Goal: Task Accomplishment & Management: Use online tool/utility

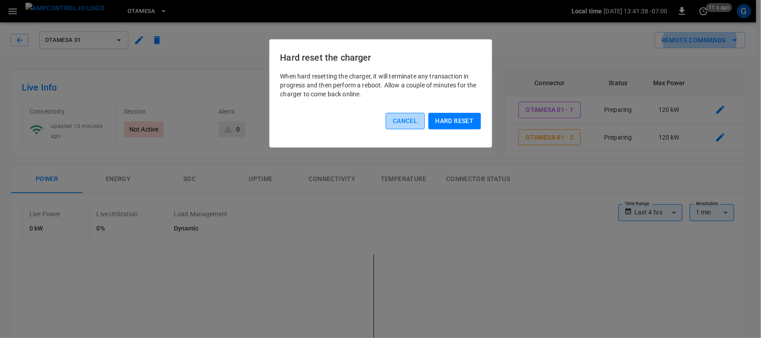
drag, startPoint x: 0, startPoint y: 0, endPoint x: 408, endPoint y: 119, distance: 424.7
click at [408, 119] on button "Cancel" at bounding box center [404, 121] width 39 height 16
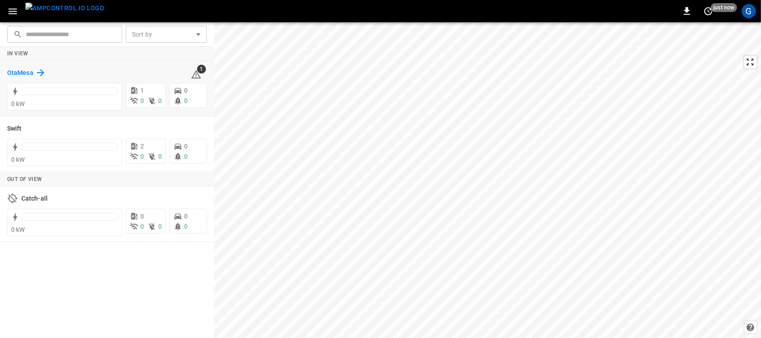
click at [31, 68] on h6 "OtaMesa" at bounding box center [20, 73] width 26 height 10
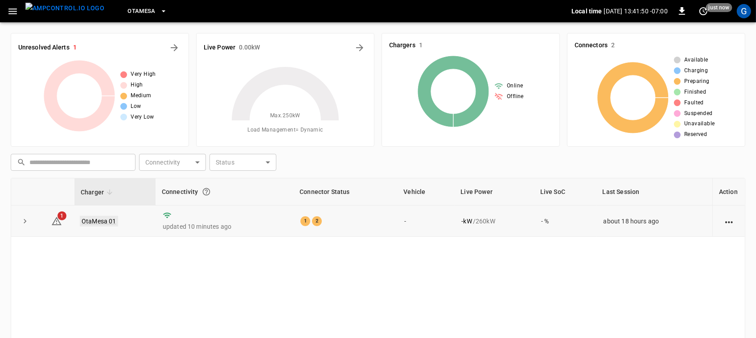
click at [106, 217] on link "OtaMesa 01" at bounding box center [99, 221] width 38 height 11
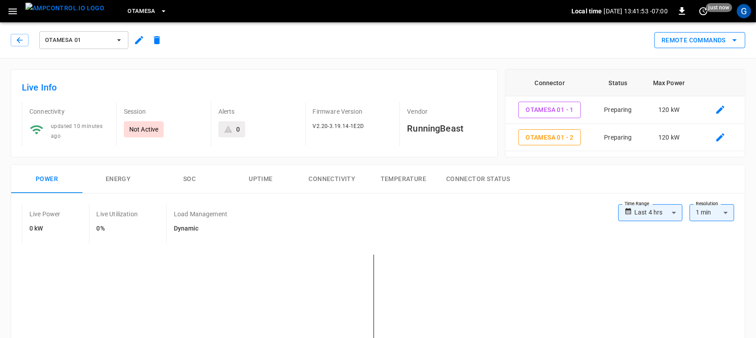
click at [713, 40] on button "Remote Commands" at bounding box center [699, 40] width 91 height 16
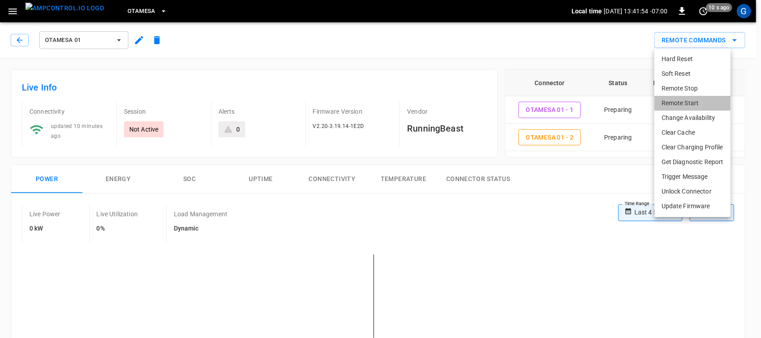
click at [680, 98] on li "Remote Start" at bounding box center [692, 103] width 76 height 15
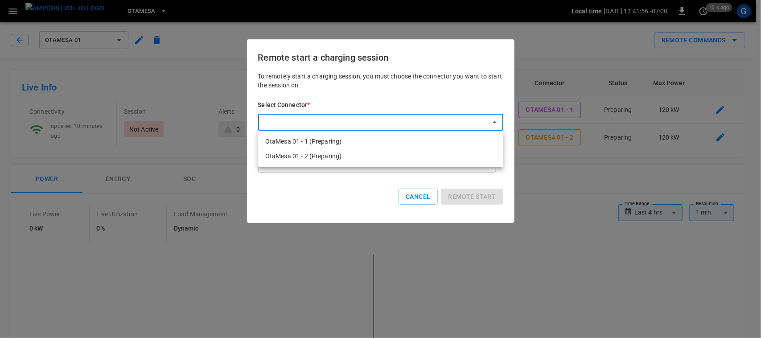
drag, startPoint x: 366, startPoint y: 139, endPoint x: 469, endPoint y: 146, distance: 103.2
click at [469, 146] on li "OtaMesa 01 - 1 (Preparing)" at bounding box center [380, 141] width 245 height 15
type input "**********"
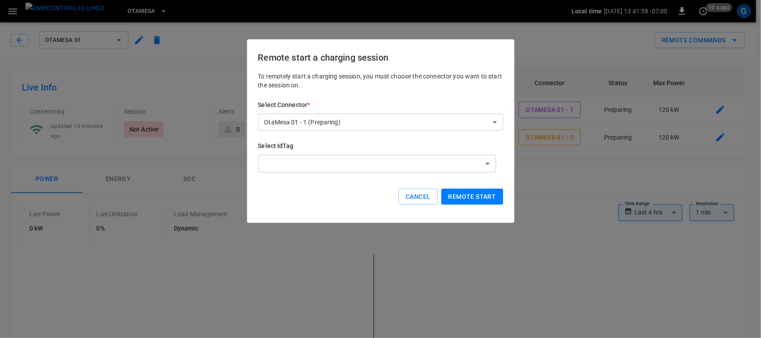
click at [469, 146] on h6 "Select IdTag" at bounding box center [380, 146] width 245 height 10
click at [475, 192] on button "Remote start" at bounding box center [472, 196] width 62 height 16
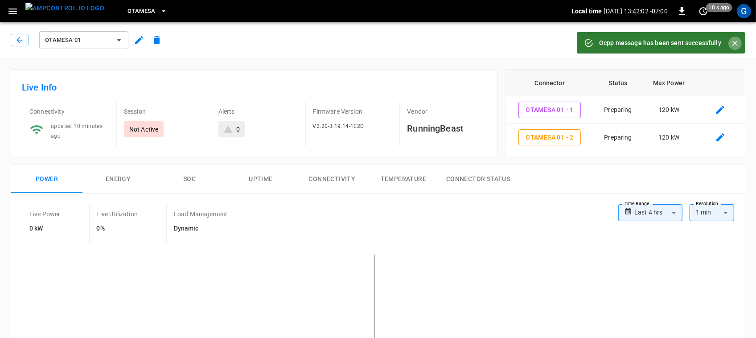
click at [737, 41] on icon "Close" at bounding box center [734, 43] width 5 height 5
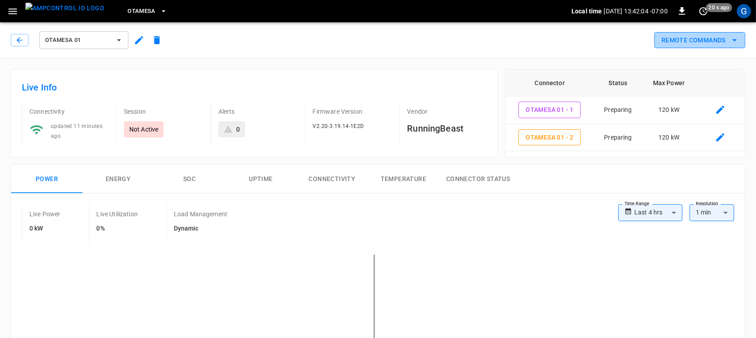
click at [734, 41] on icon "remote commands options" at bounding box center [734, 40] width 4 height 2
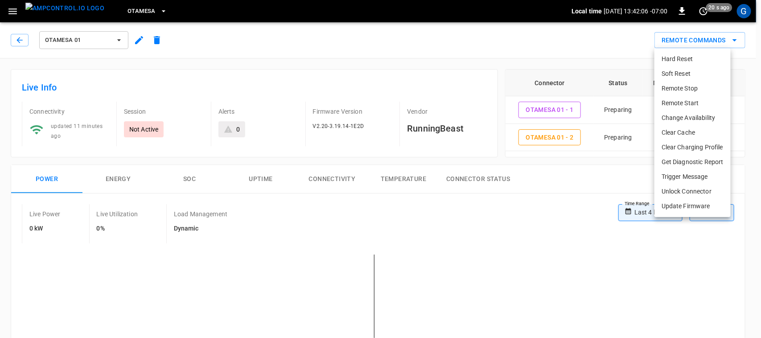
click at [688, 103] on li "Remote Start" at bounding box center [692, 103] width 76 height 15
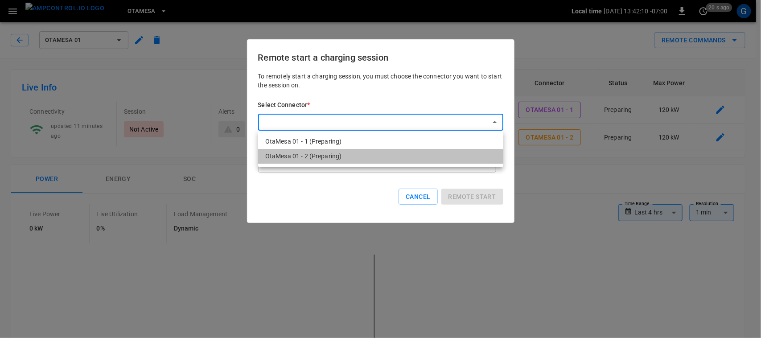
click at [432, 159] on li "OtaMesa 01 - 2 (Preparing)" at bounding box center [380, 156] width 245 height 15
type input "**********"
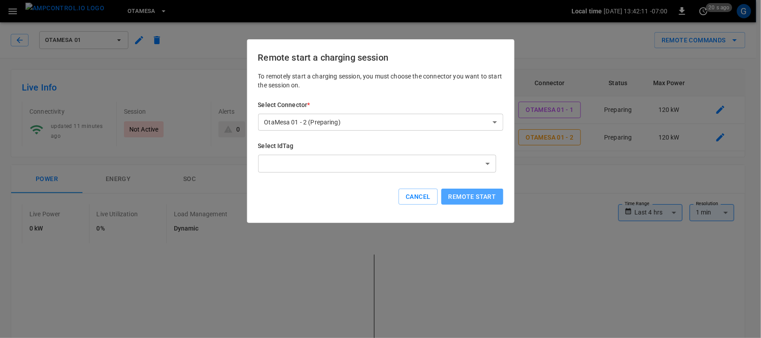
click at [471, 200] on button "Remote start" at bounding box center [472, 196] width 62 height 16
